Goal: Complete application form: Complete application form

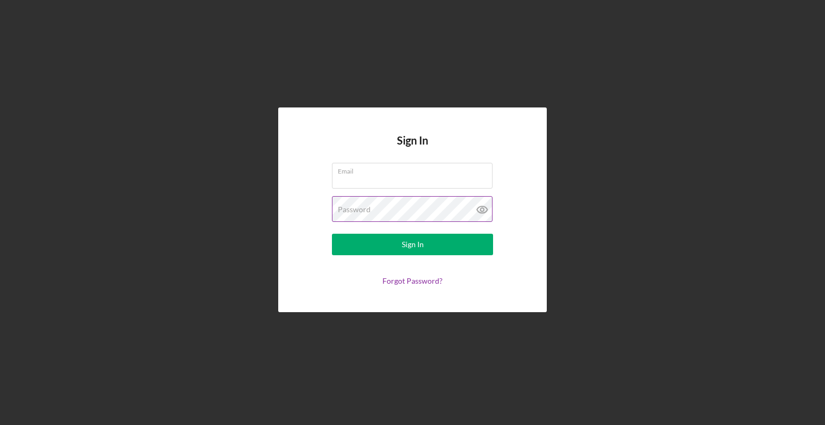
type input "[EMAIL_ADDRESS][DOMAIN_NAME]"
click at [480, 209] on icon at bounding box center [481, 209] width 3 height 3
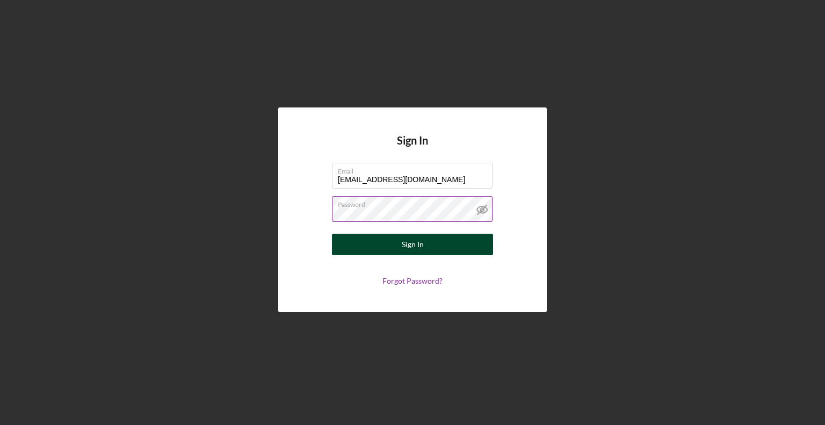
click at [426, 247] on button "Sign In" at bounding box center [412, 244] width 161 height 21
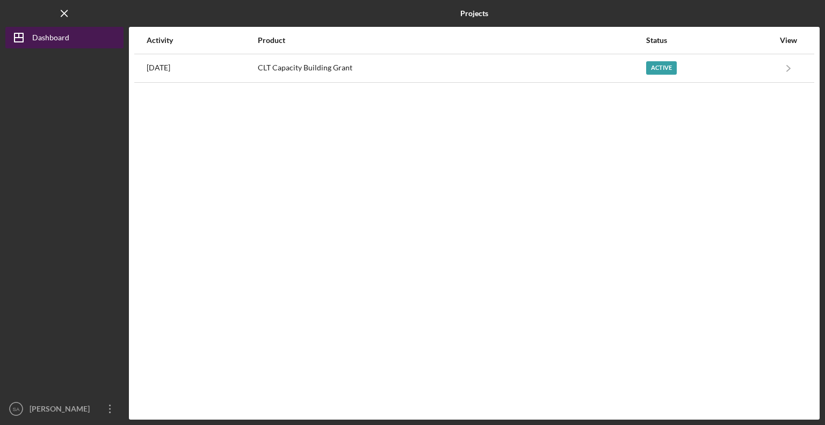
click at [68, 39] on div "Dashboard" at bounding box center [50, 39] width 37 height 24
click at [59, 40] on div "Dashboard" at bounding box center [50, 39] width 37 height 24
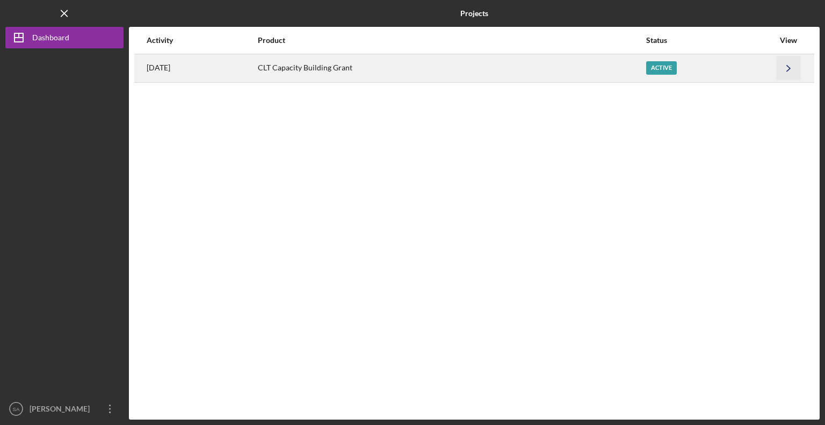
click at [793, 70] on icon "Icon/Navigate" at bounding box center [789, 68] width 24 height 24
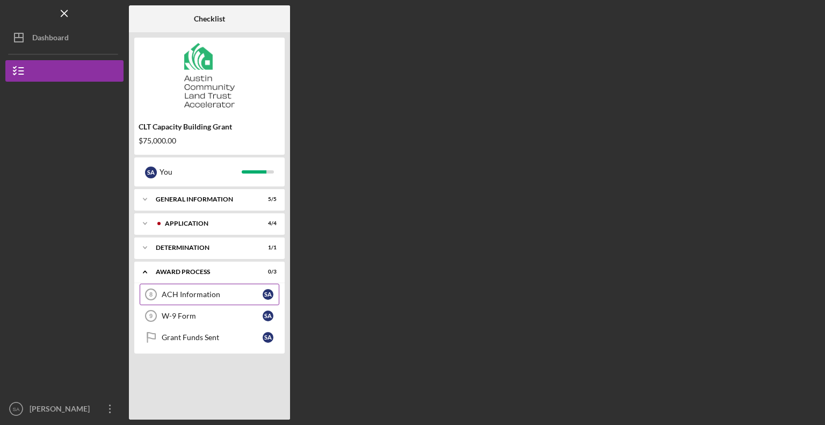
click at [198, 292] on div "ACH Information" at bounding box center [212, 294] width 101 height 9
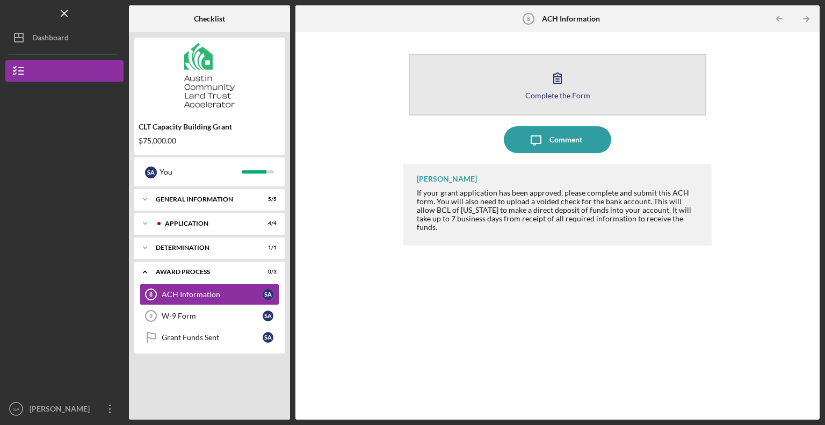
click at [515, 81] on button "Complete the Form Form" at bounding box center [558, 85] width 298 height 62
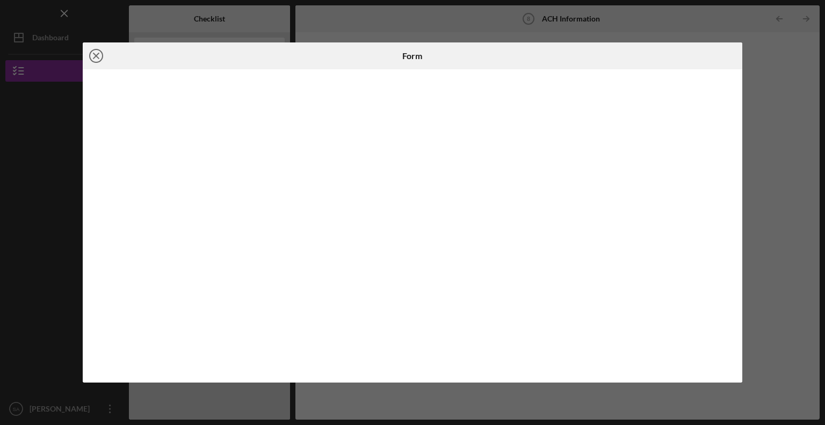
click at [92, 56] on icon "Icon/Close" at bounding box center [96, 55] width 27 height 27
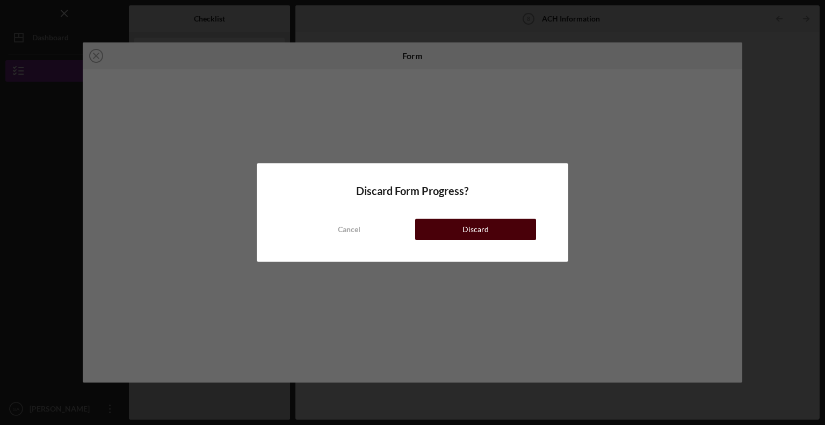
click at [464, 238] on div "Discard" at bounding box center [475, 229] width 26 height 21
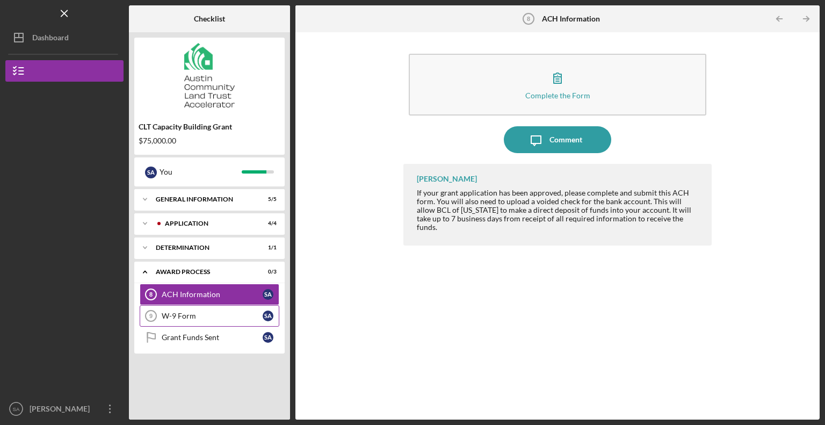
click at [193, 315] on div "W-9 Form" at bounding box center [212, 316] width 101 height 9
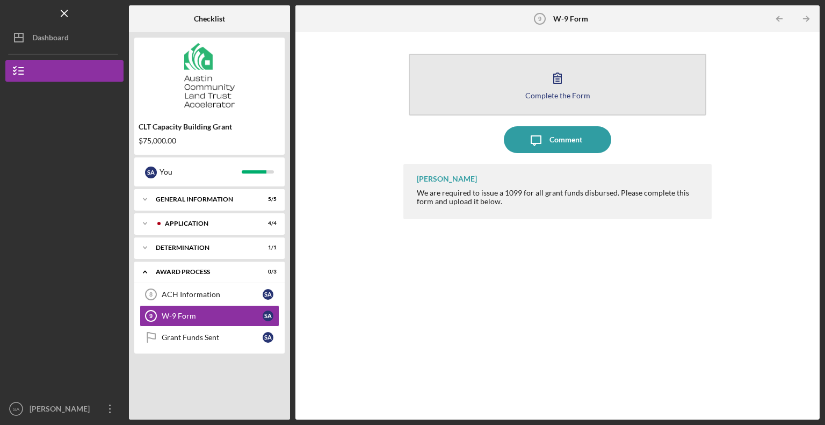
click at [609, 89] on button "Complete the Form Form" at bounding box center [558, 85] width 298 height 62
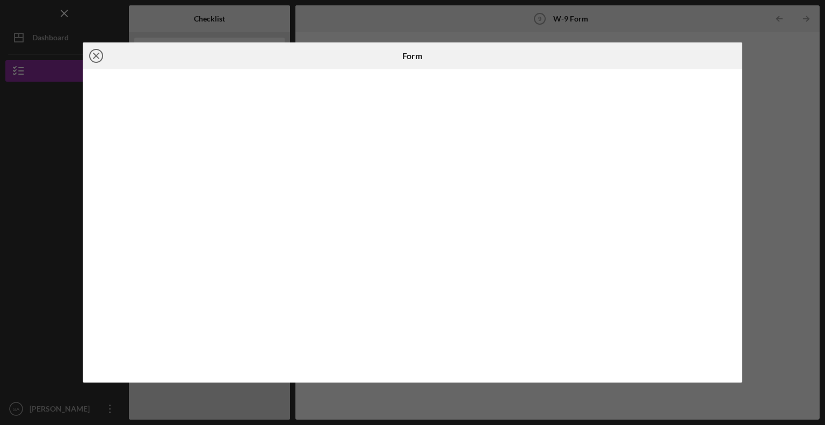
click at [95, 53] on icon "Icon/Close" at bounding box center [96, 55] width 27 height 27
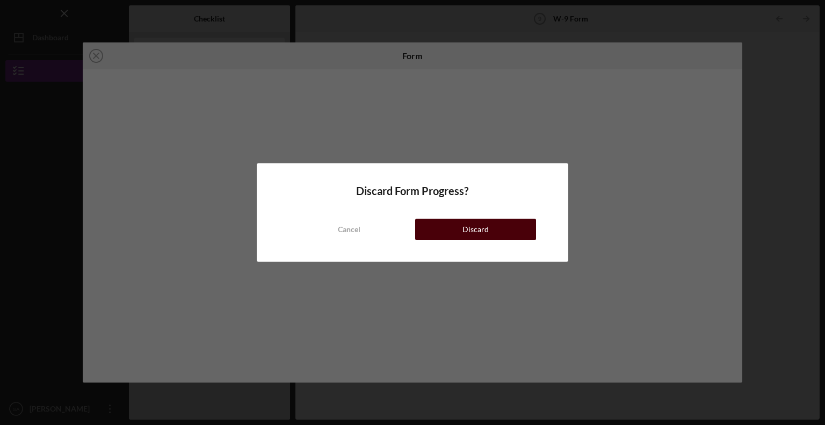
click at [481, 233] on div "Discard" at bounding box center [475, 229] width 26 height 21
